Goal: Navigation & Orientation: Find specific page/section

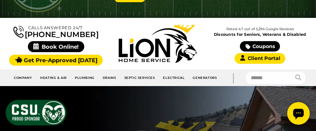
scroll to position [60, 0]
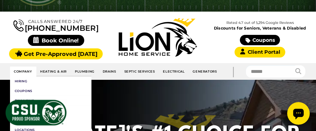
click at [22, 70] on link "Company" at bounding box center [23, 71] width 26 height 10
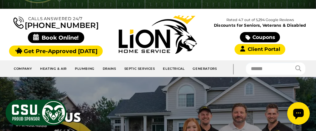
scroll to position [105, 0]
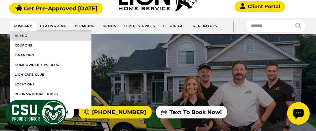
click at [23, 34] on link "Hiring" at bounding box center [50, 36] width 81 height 10
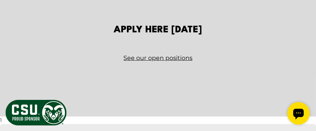
scroll to position [884, 0]
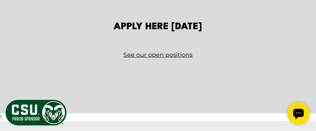
click at [189, 52] on link "See our open positions" at bounding box center [158, 54] width 297 height 11
